Goal: Task Accomplishment & Management: Manage account settings

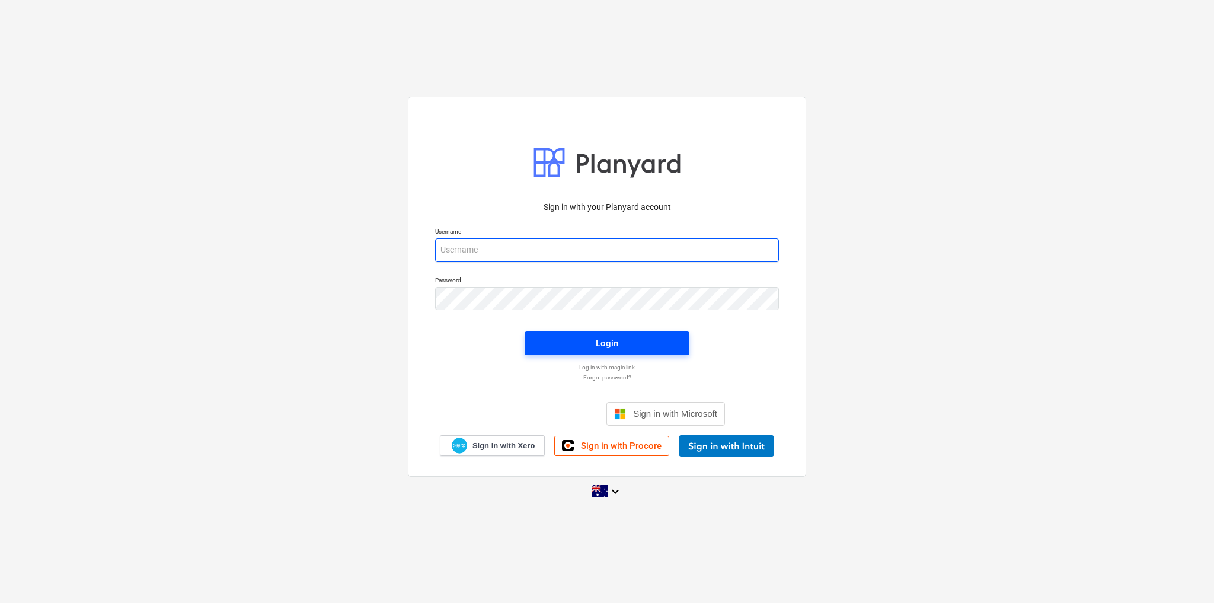
type input "[PERSON_NAME][EMAIL_ADDRESS][DOMAIN_NAME]"
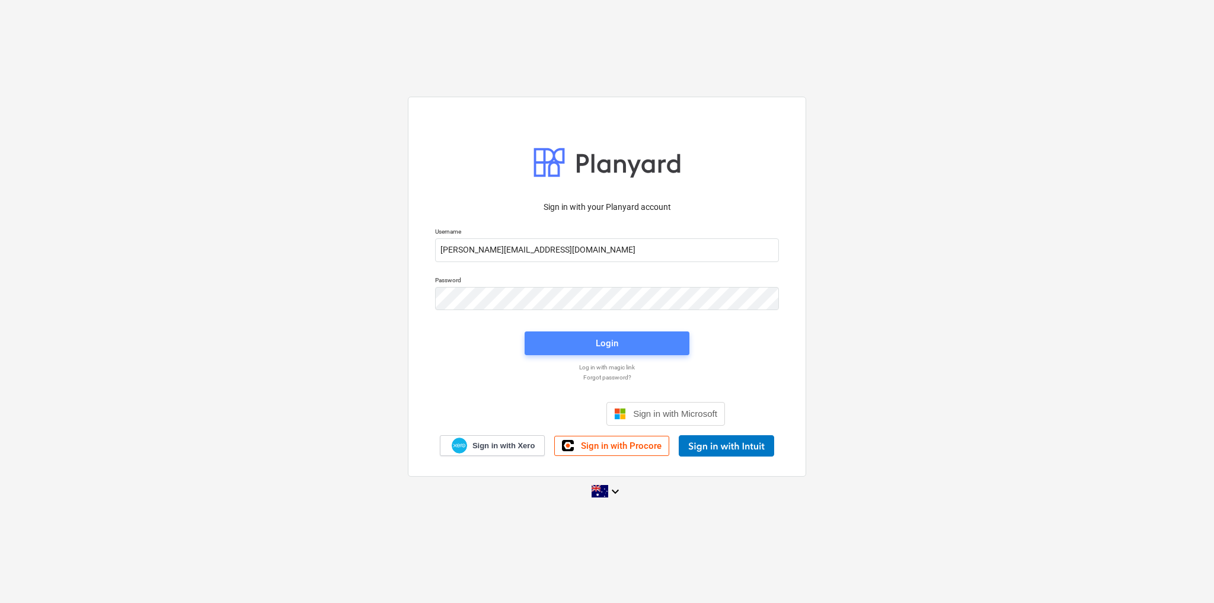
click at [657, 350] on span "Login" at bounding box center [607, 343] width 136 height 15
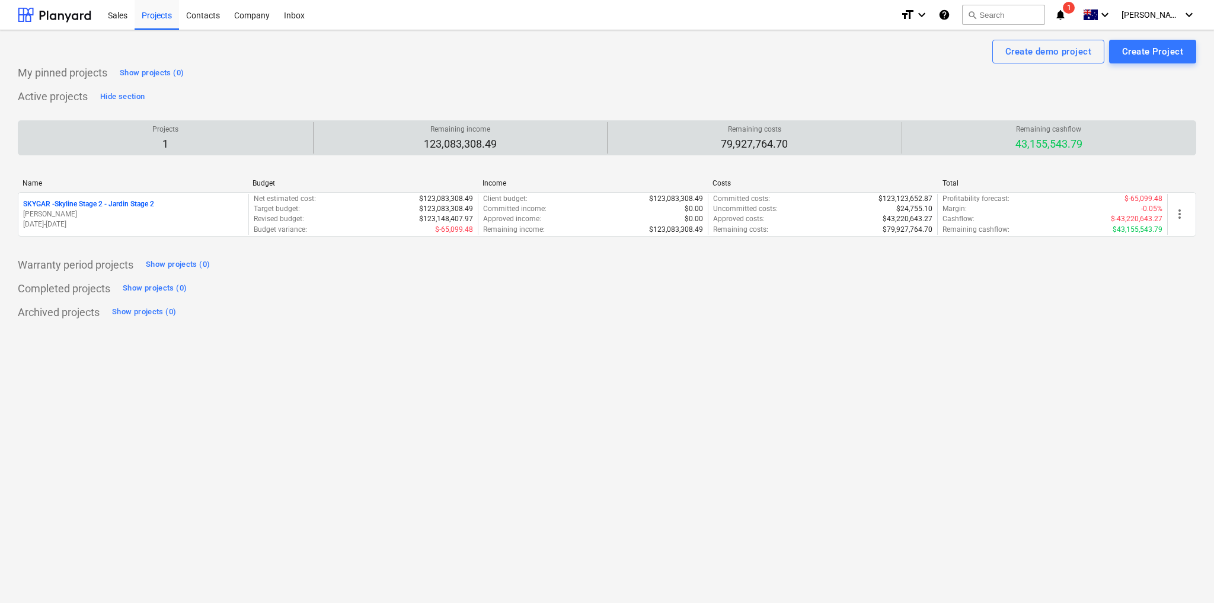
click at [615, 148] on div "Remaining costs 79,927,764.70" at bounding box center [754, 137] width 285 height 31
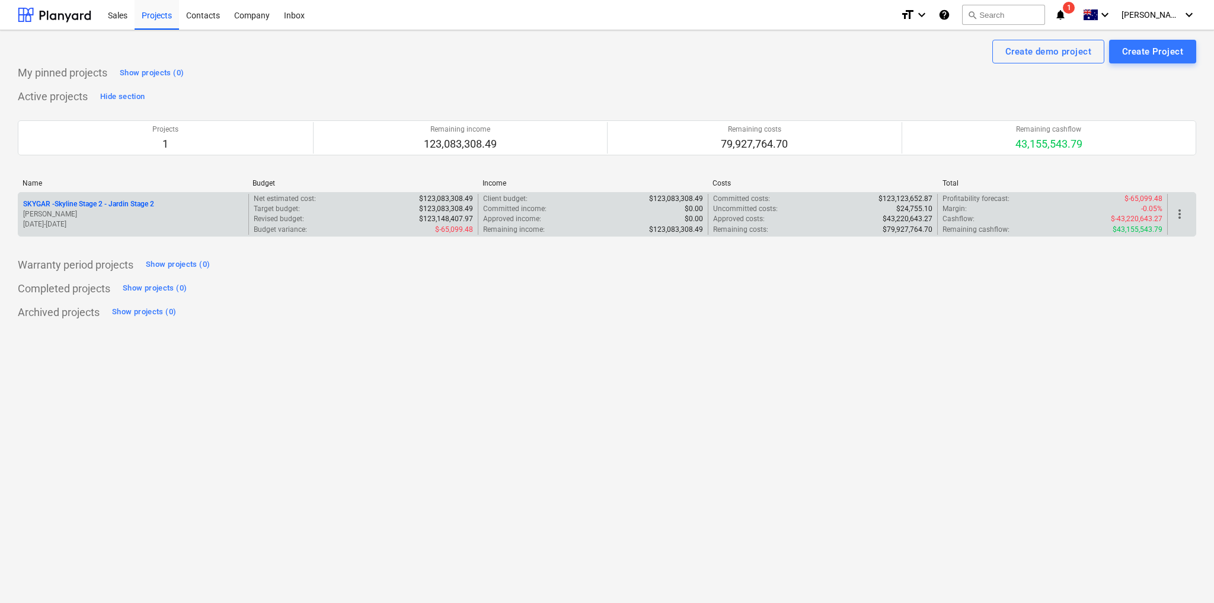
click at [133, 204] on p "SKYGAR - Skyline Stage 2 - Jardin Stage 2" at bounding box center [88, 204] width 131 height 10
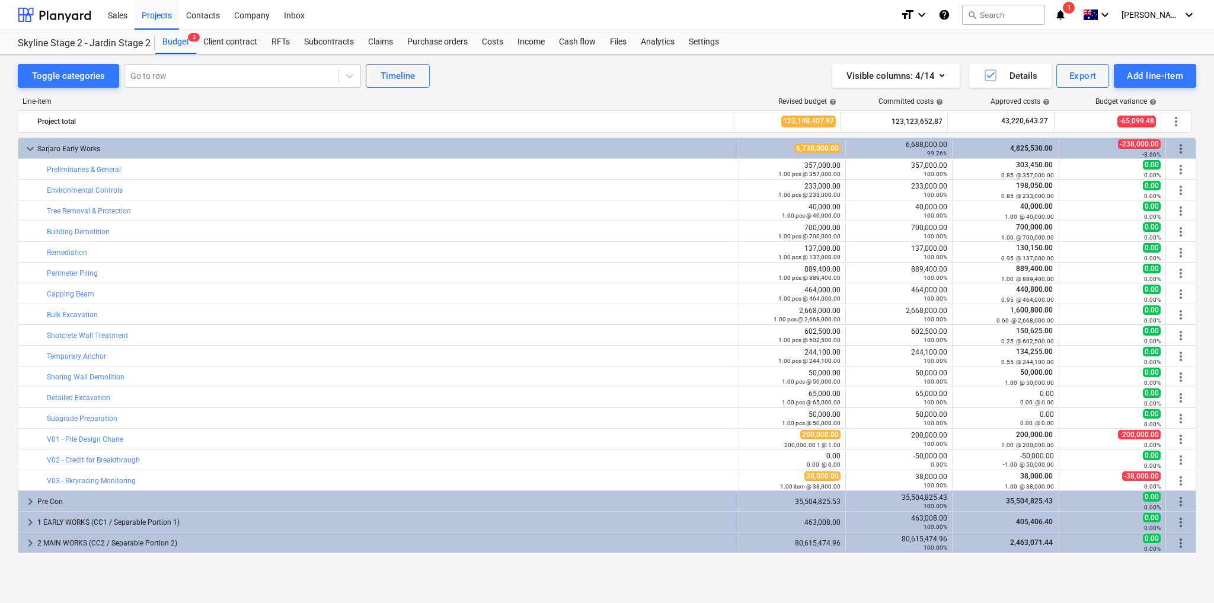
drag, startPoint x: 149, startPoint y: 136, endPoint x: 501, endPoint y: 96, distance: 353.8
click at [501, 96] on div "Line-item Revised budget help Committed costs help Approved costs help Budget v…" at bounding box center [607, 328] width 1178 height 481
click at [357, 40] on div "Subcontracts" at bounding box center [329, 42] width 64 height 24
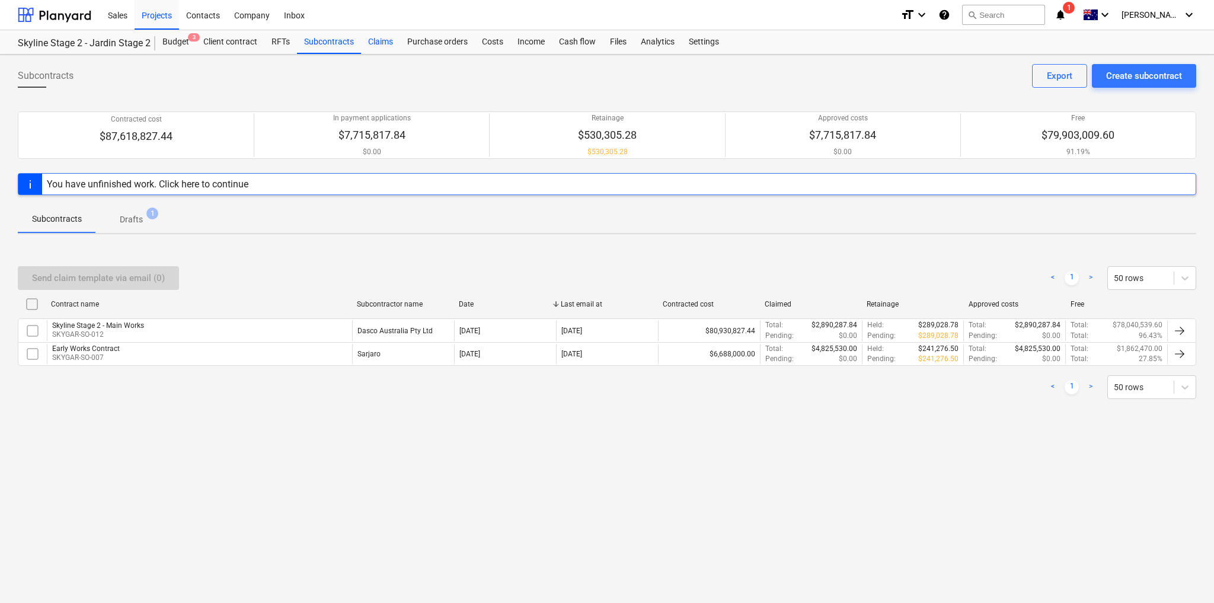
click at [382, 39] on div "Claims" at bounding box center [380, 42] width 39 height 24
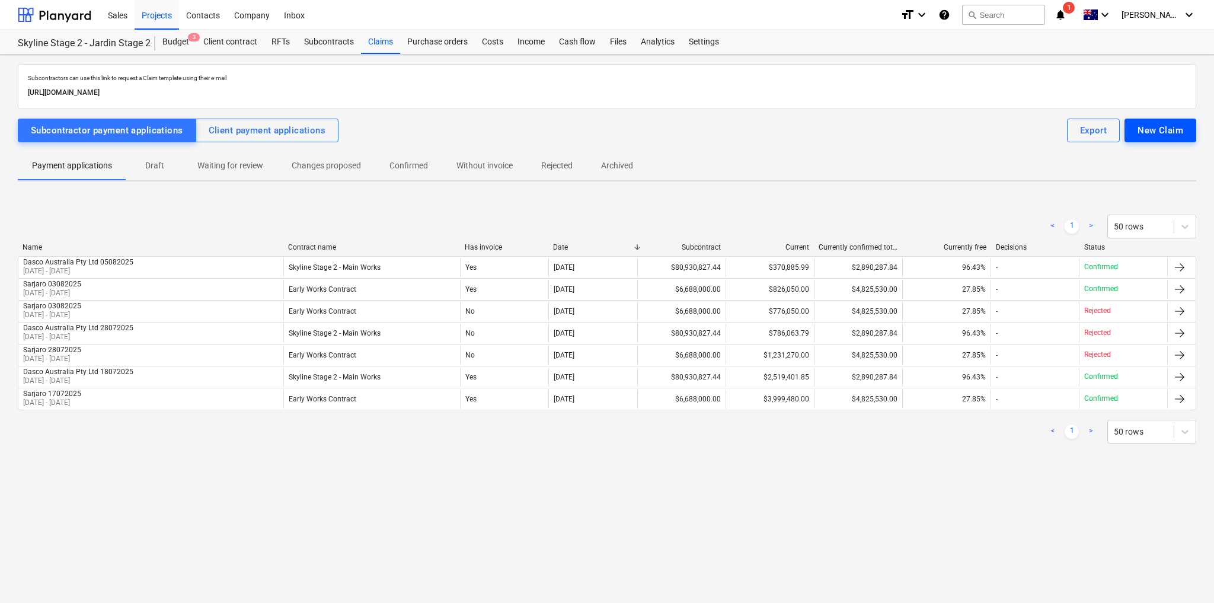
click at [1150, 126] on div "New Claim" at bounding box center [1161, 130] width 46 height 15
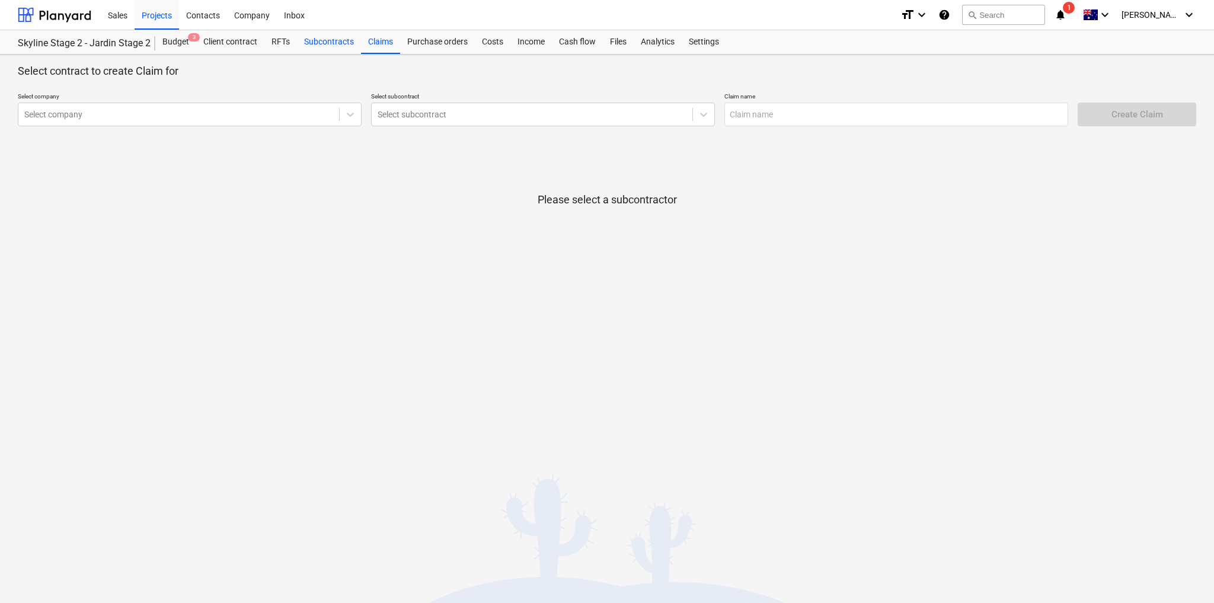
click at [316, 39] on div "Subcontracts" at bounding box center [329, 42] width 64 height 24
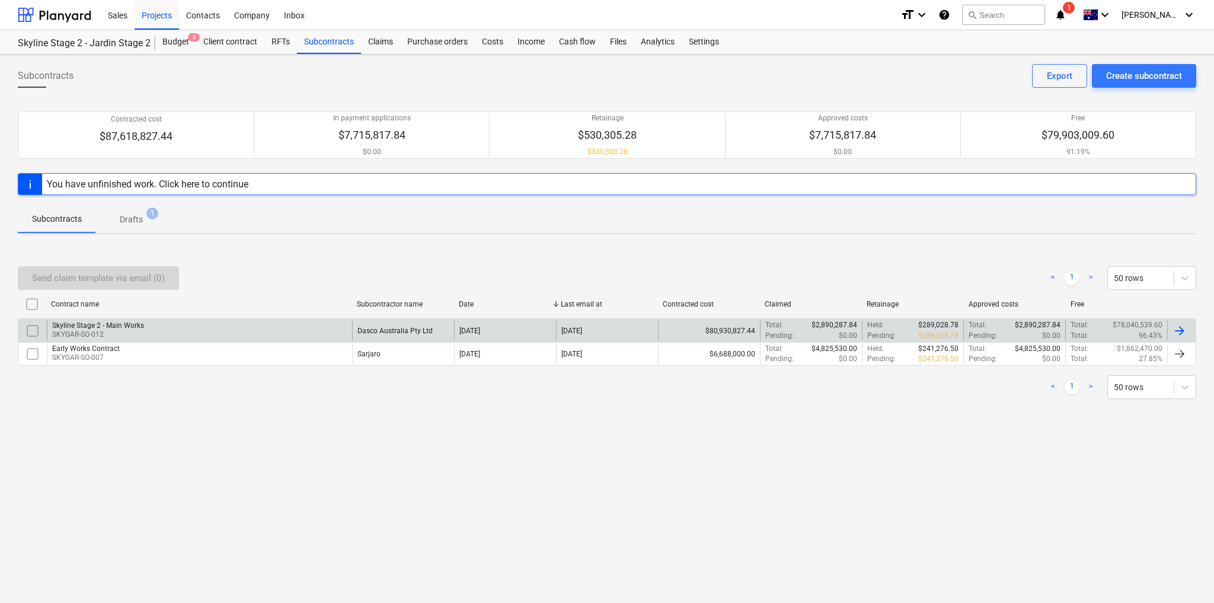
click at [130, 327] on div "Skyline Stage 2 - Main Works" at bounding box center [98, 325] width 92 height 8
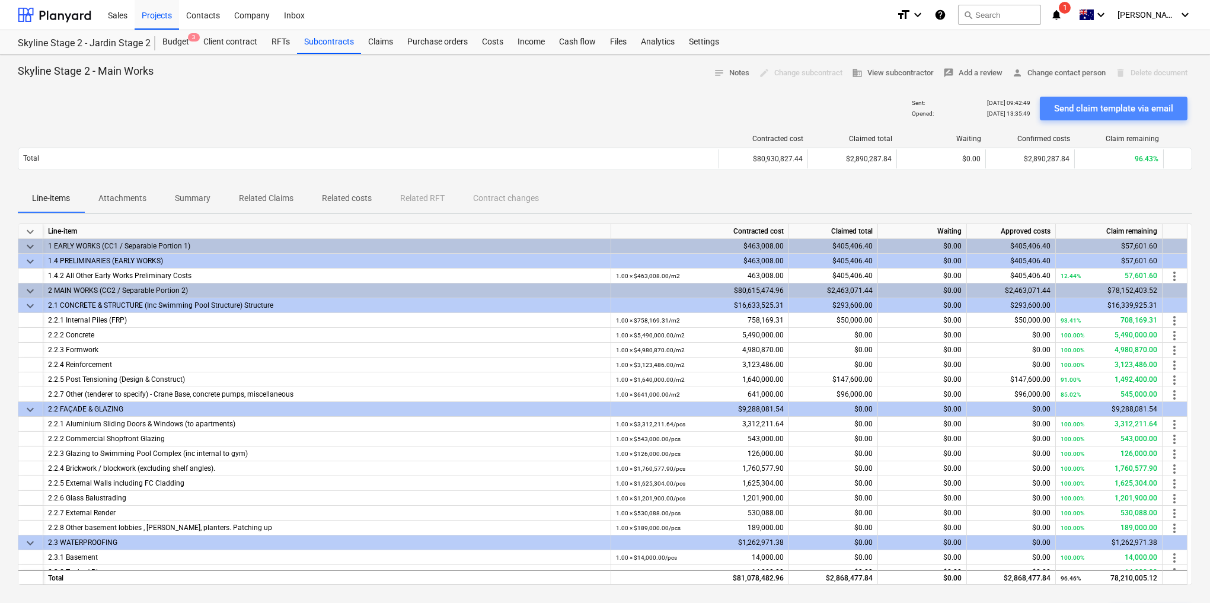
click at [1132, 104] on div "Send claim template via email" at bounding box center [1113, 108] width 119 height 15
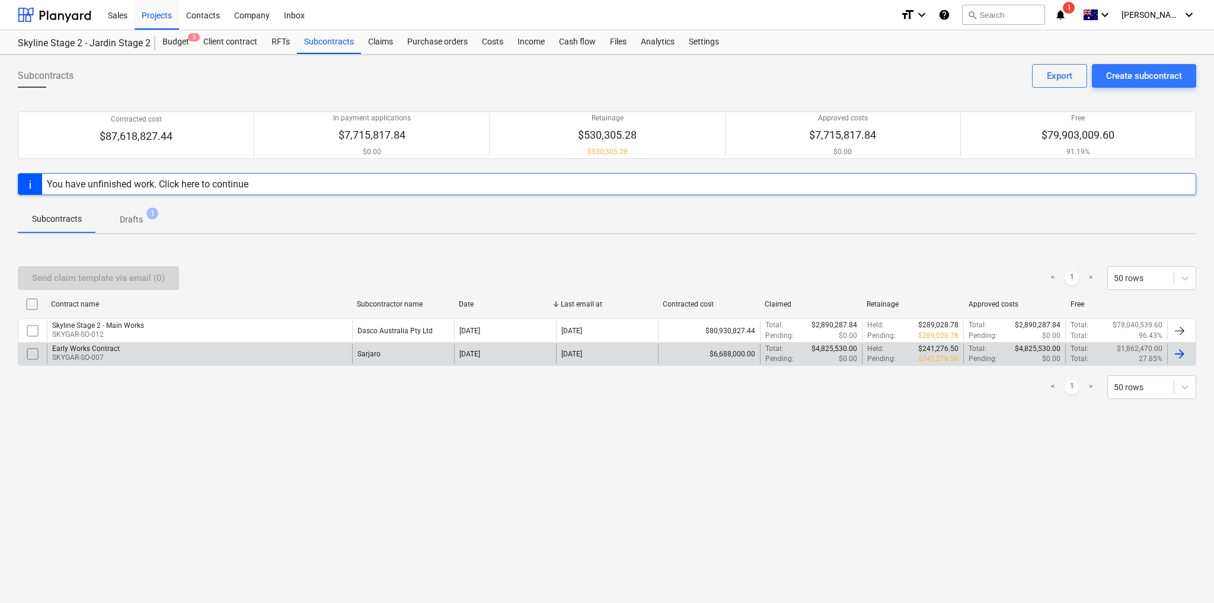
click at [83, 347] on div "Early Works Contract" at bounding box center [86, 348] width 68 height 8
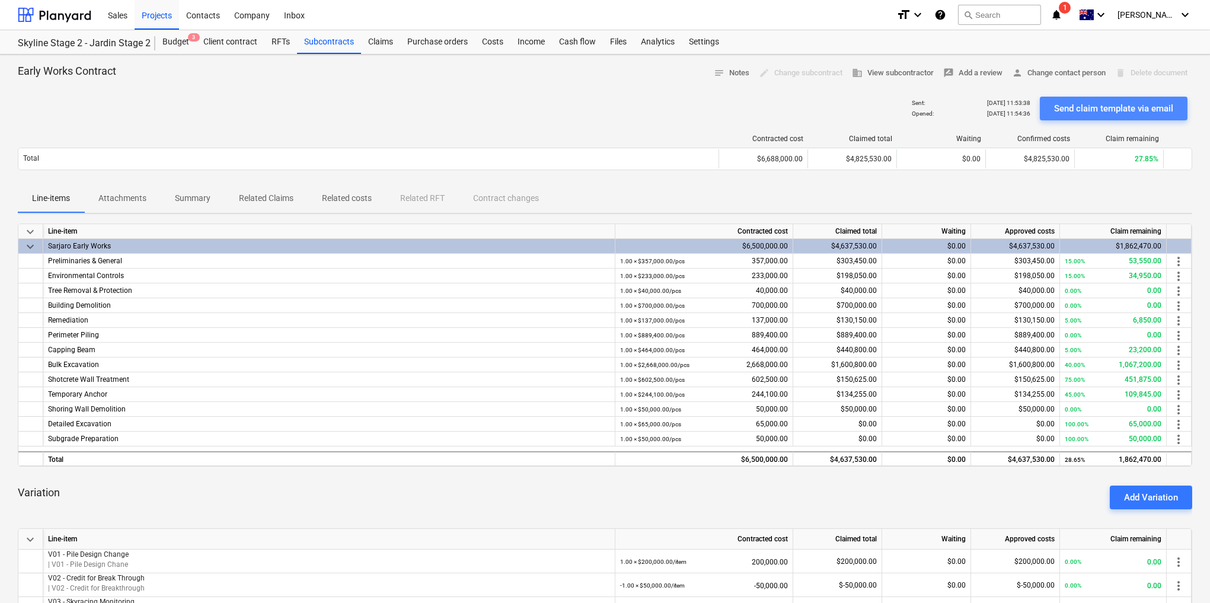
click at [1117, 109] on div "Send claim template via email" at bounding box center [1113, 108] width 119 height 15
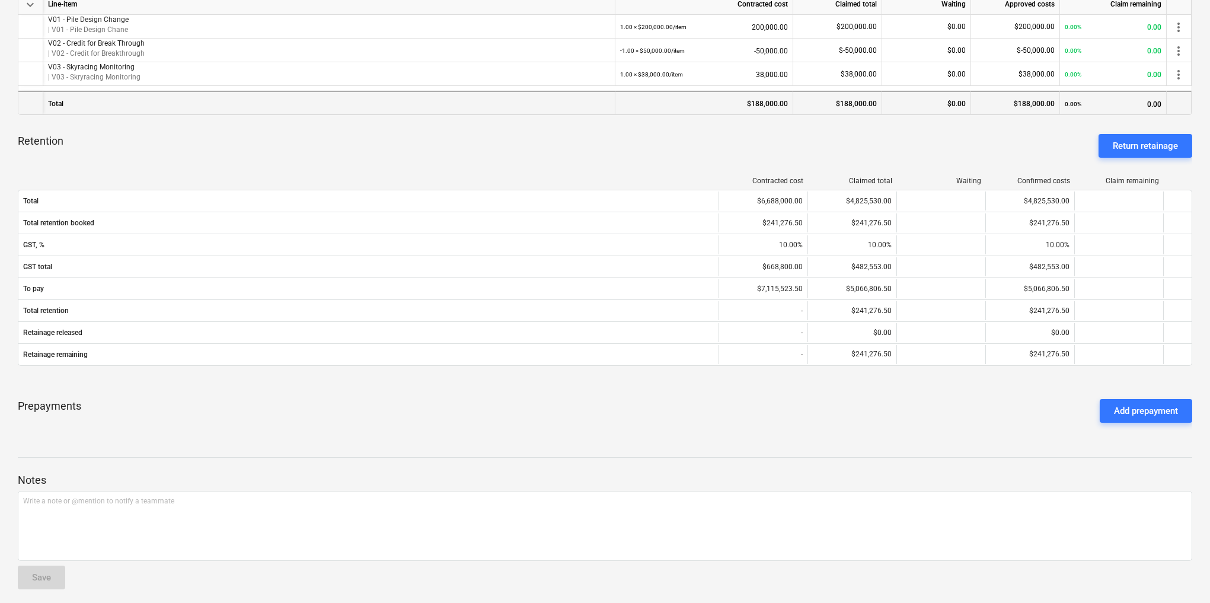
scroll to position [536, 0]
